Goal: Task Accomplishment & Management: Manage account settings

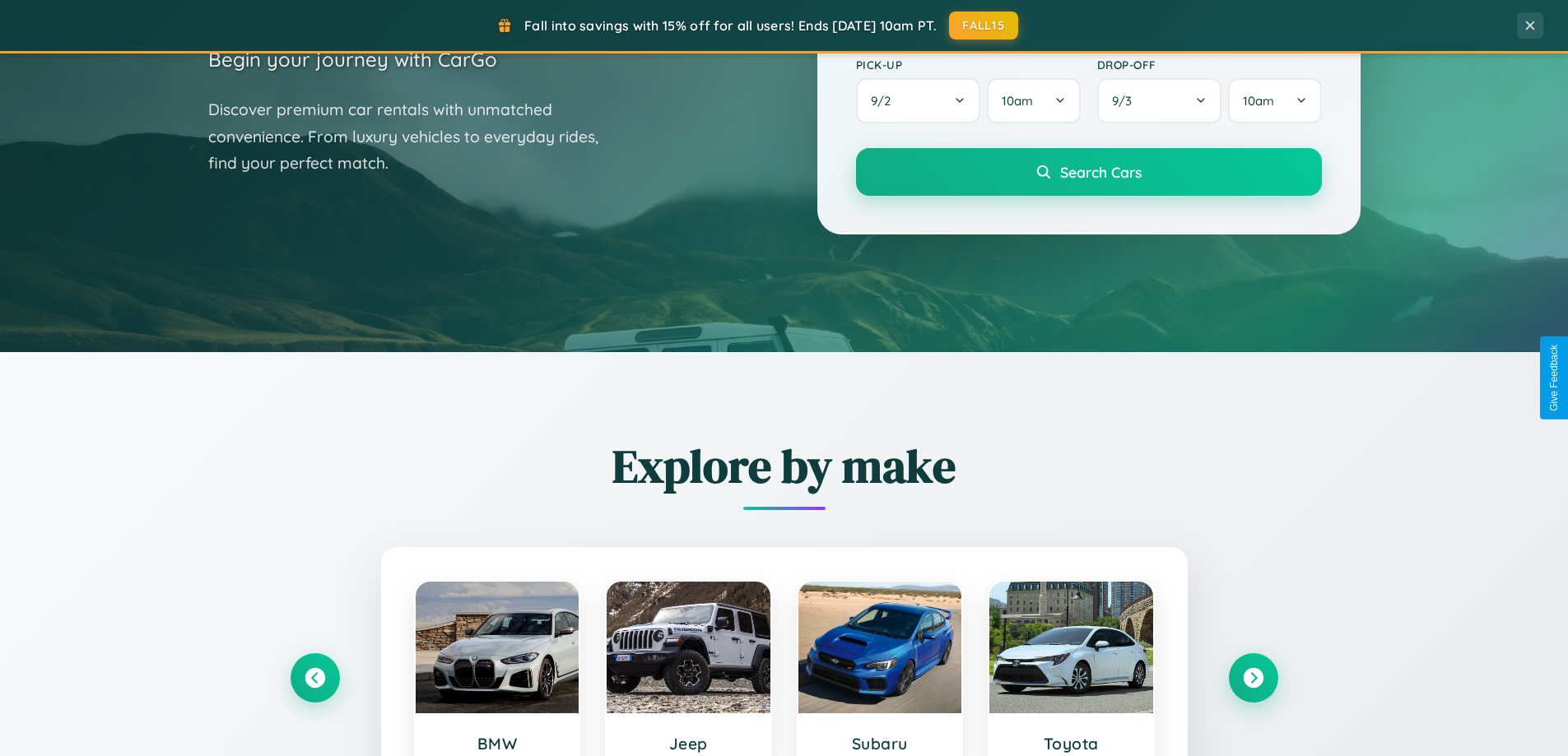
scroll to position [709, 0]
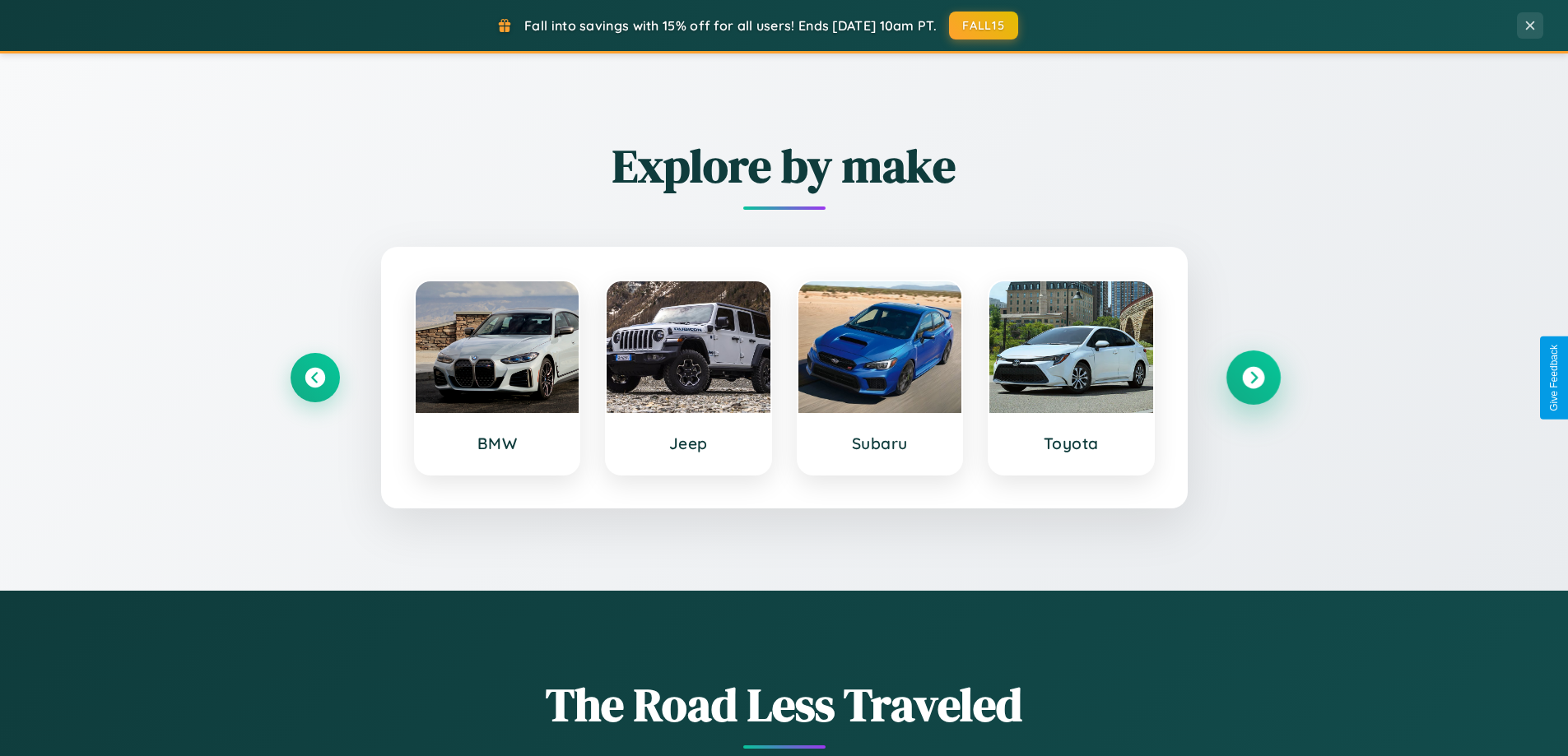
click at [1253, 378] on icon at bounding box center [1253, 378] width 22 height 22
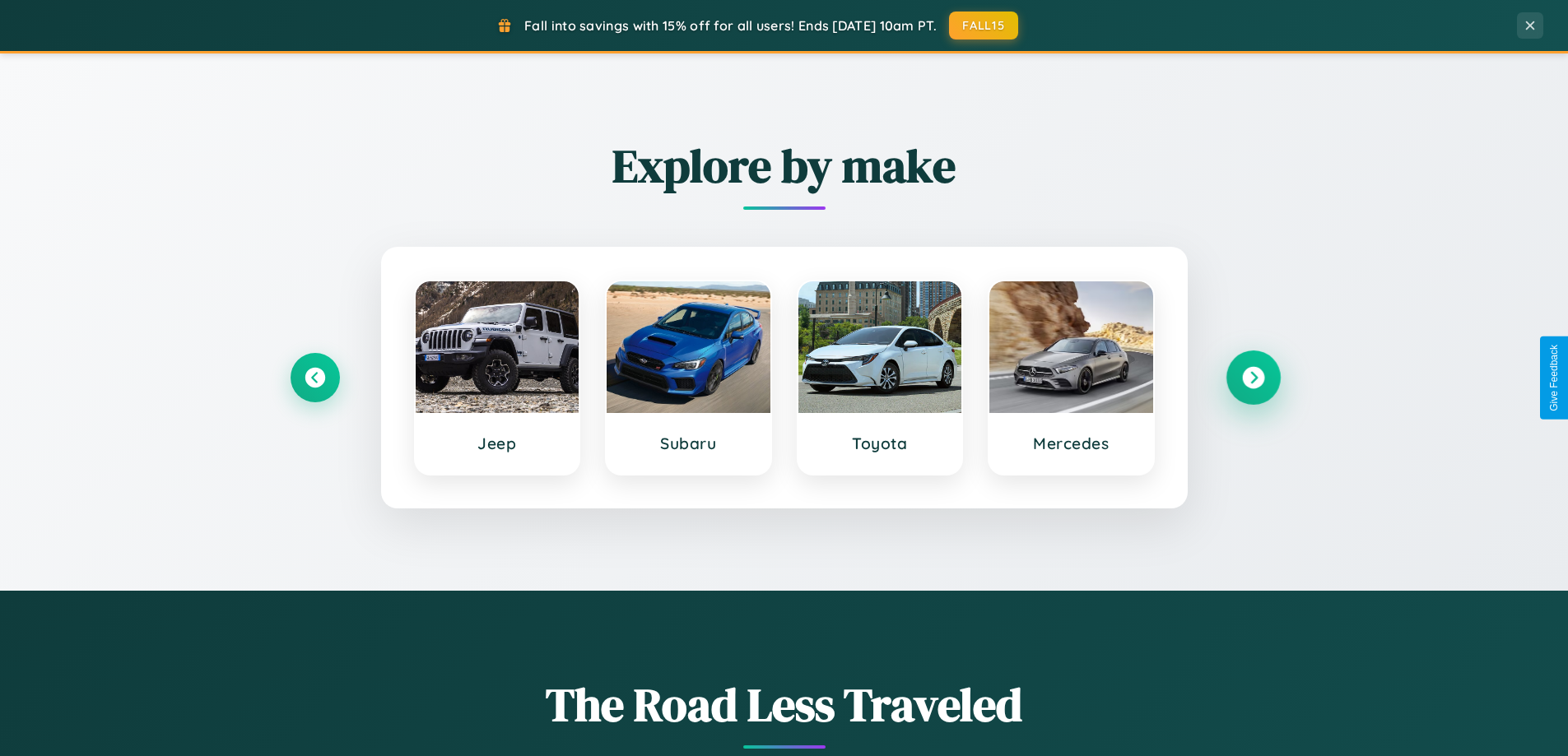
click at [1253, 378] on icon at bounding box center [1253, 378] width 22 height 22
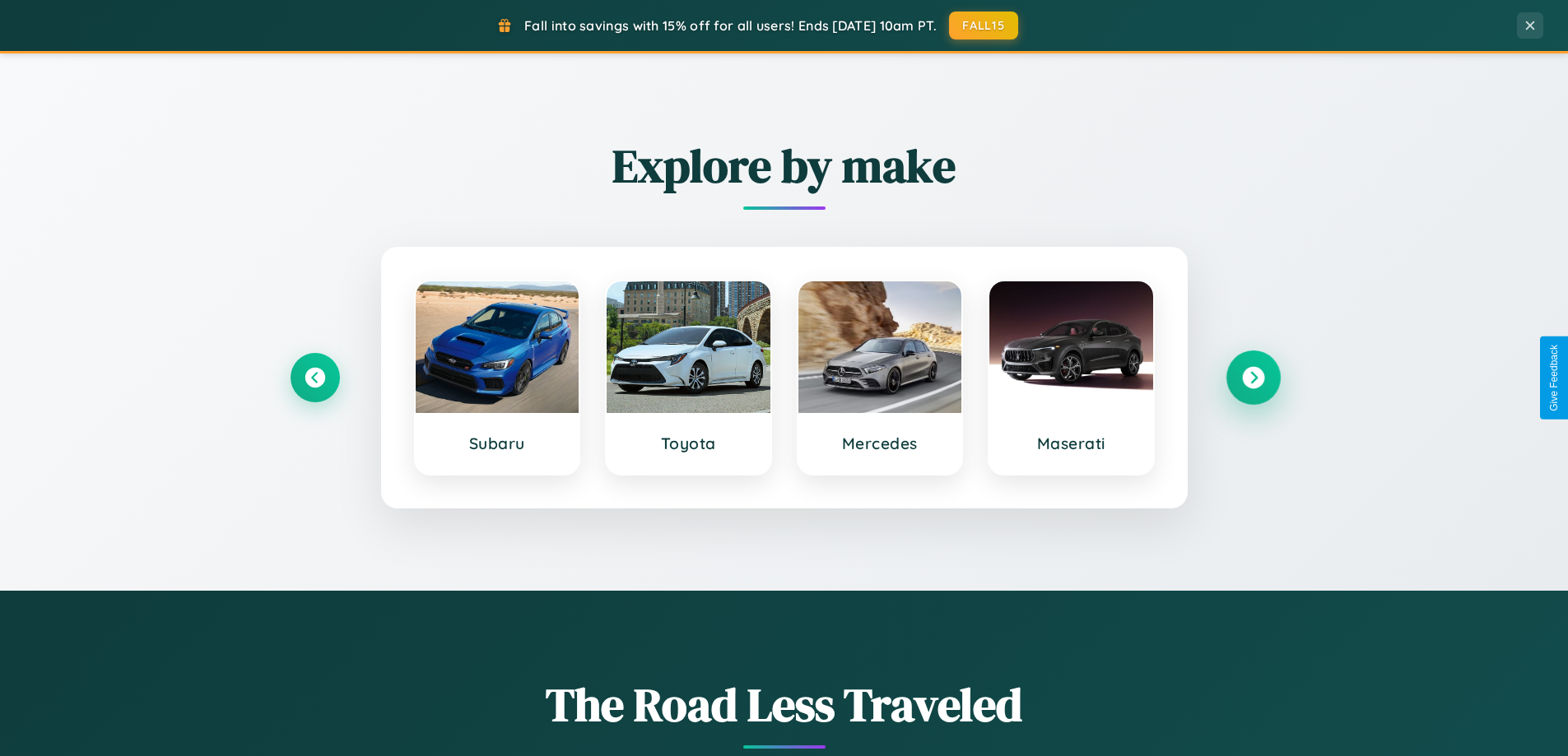
click at [1253, 378] on icon at bounding box center [1253, 378] width 22 height 22
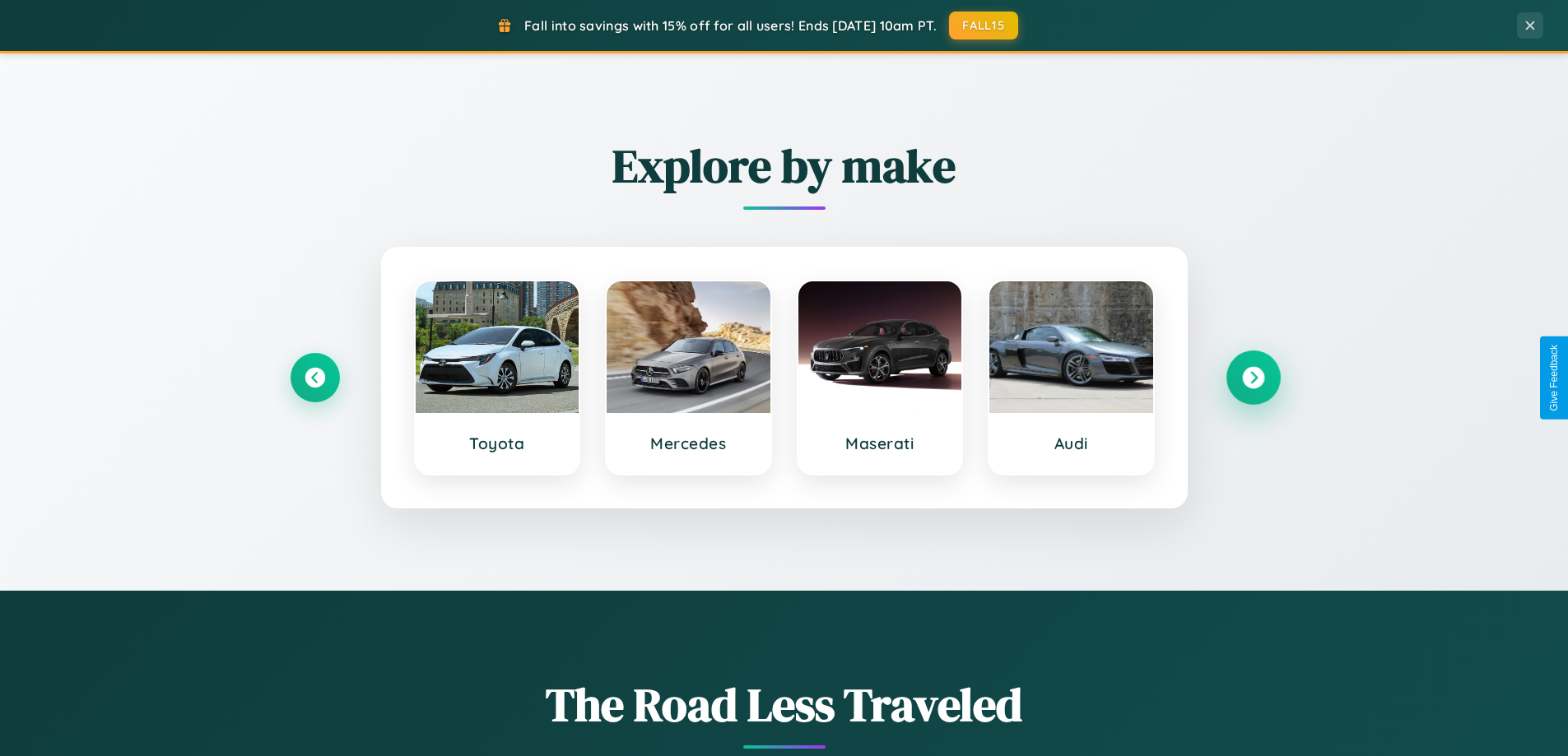
click at [1253, 378] on icon at bounding box center [1253, 378] width 22 height 22
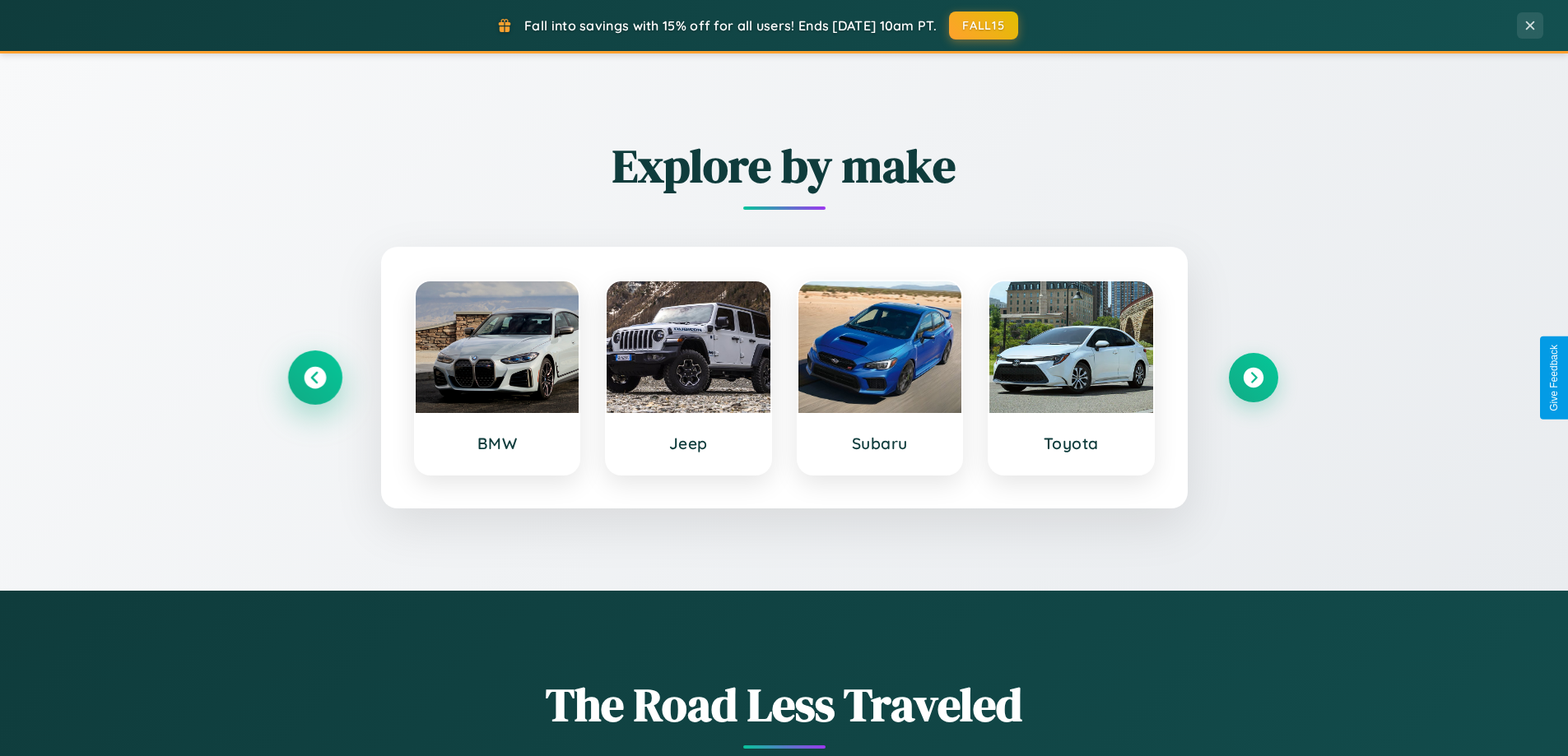
click at [315, 378] on icon at bounding box center [315, 378] width 22 height 22
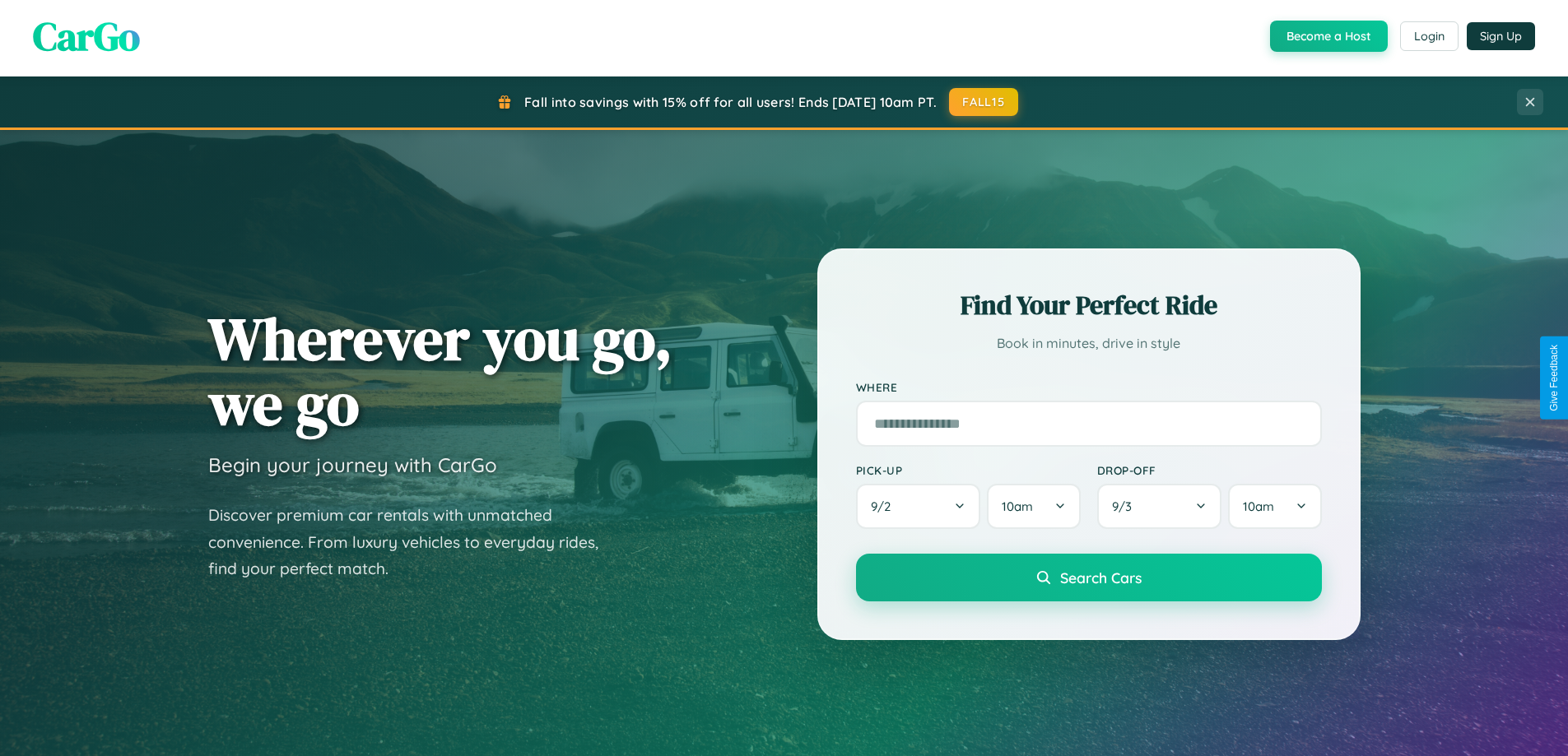
scroll to position [0, 0]
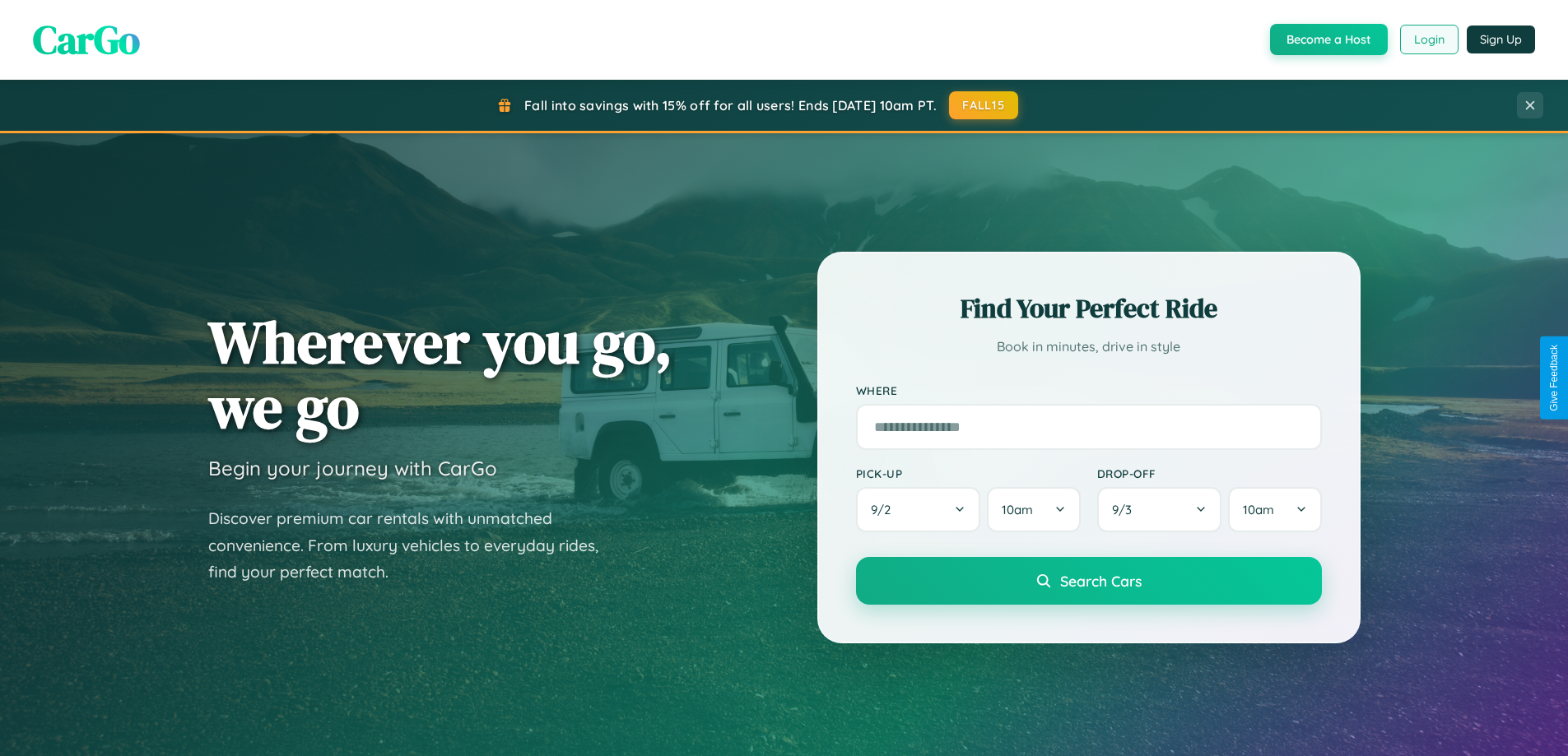
click at [1428, 40] on button "Login" at bounding box center [1429, 40] width 59 height 30
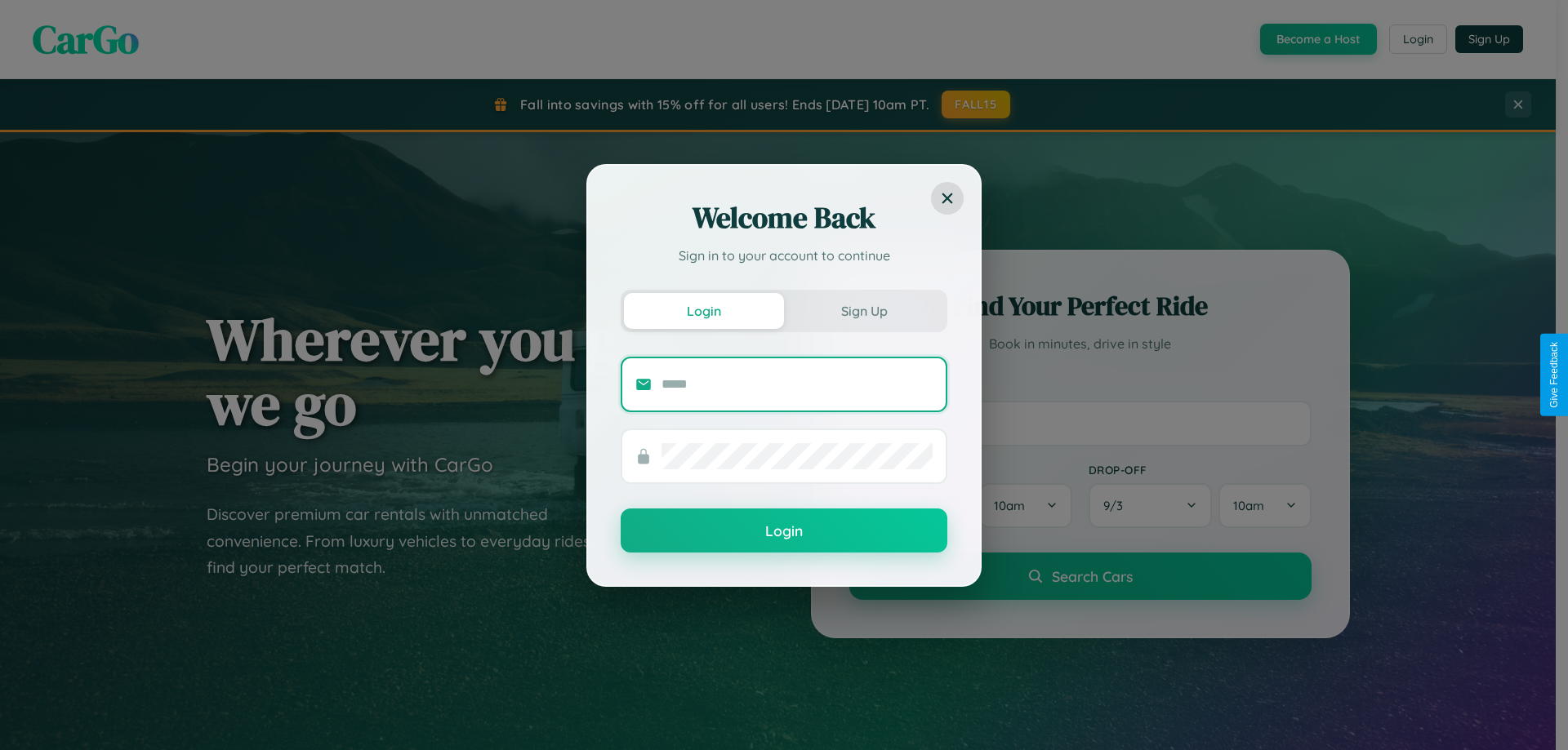
click at [797, 383] on input "text" at bounding box center [797, 384] width 271 height 26
type input "**********"
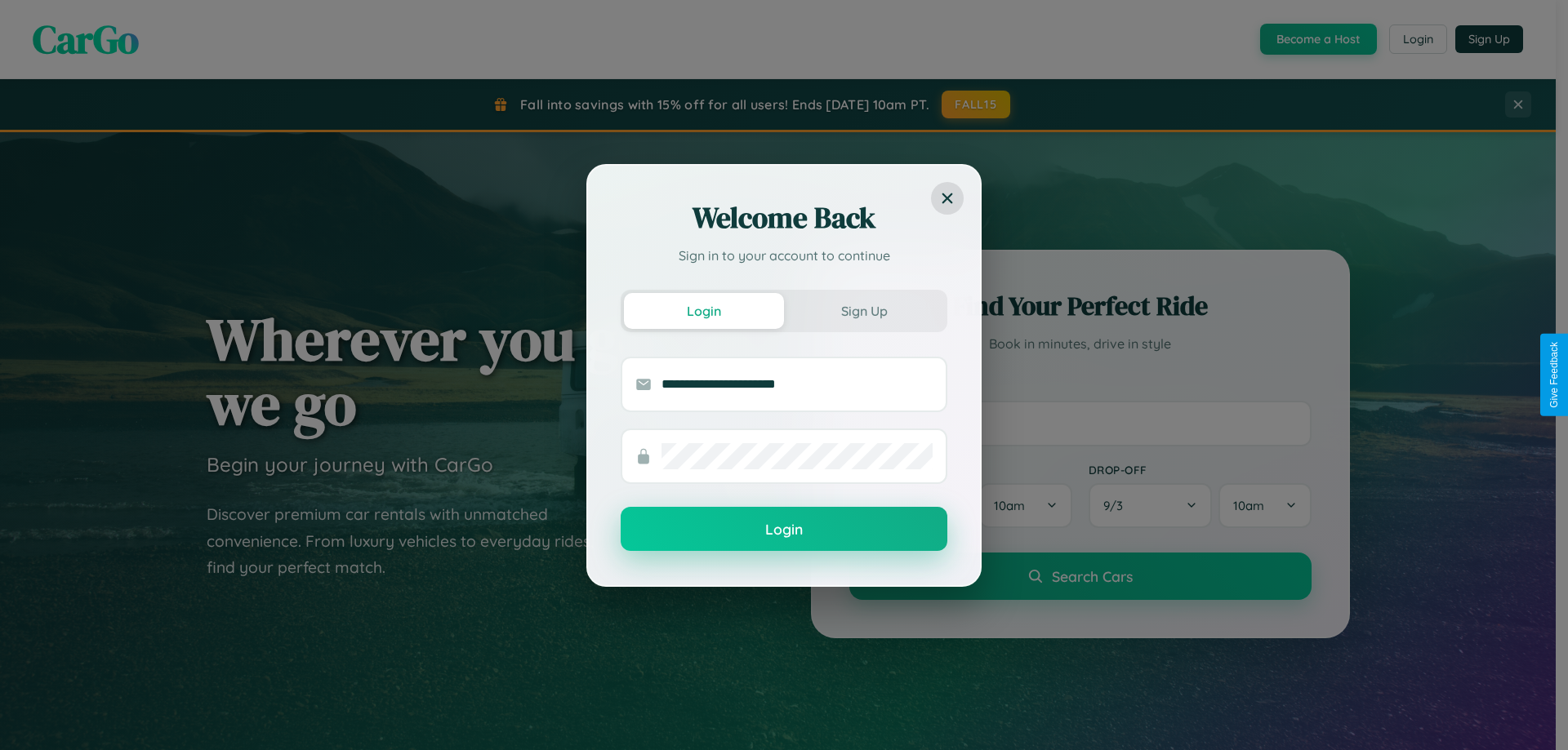
click at [784, 530] on button "Login" at bounding box center [784, 529] width 326 height 44
